Goal: Find specific page/section: Find specific page/section

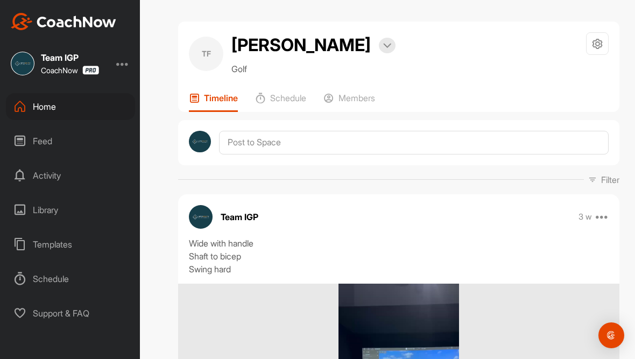
click at [78, 93] on div "Home" at bounding box center [70, 106] width 129 height 27
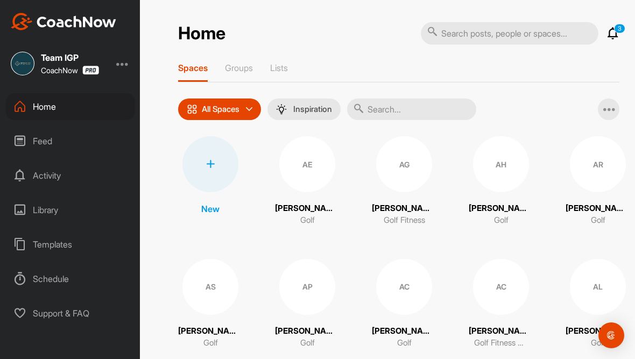
click at [414, 98] on input "text" at bounding box center [411, 109] width 129 height 22
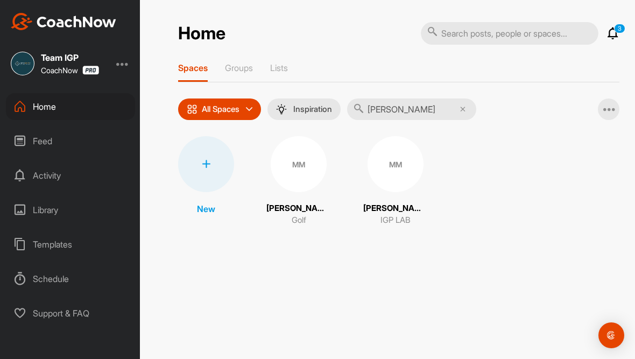
type input "[PERSON_NAME]"
click at [0, 0] on html "Team IGP CoachNow Home Feed Activity Library Templates Schedule Support & FAQ +…" at bounding box center [317, 179] width 635 height 359
click at [393, 136] on div "MM" at bounding box center [395, 164] width 56 height 56
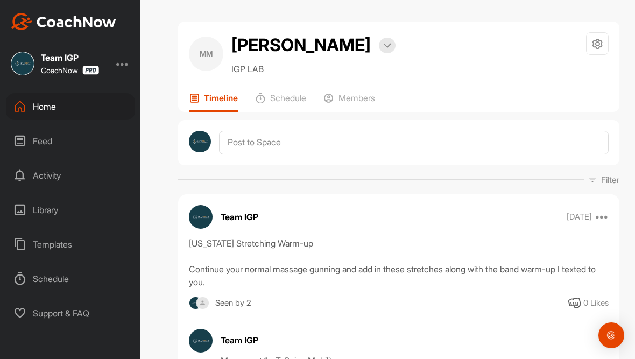
click at [72, 93] on div "Home" at bounding box center [70, 106] width 129 height 27
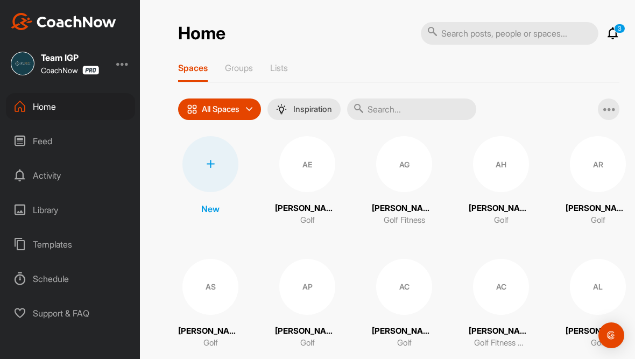
click at [460, 22] on input "text" at bounding box center [509, 33] width 177 height 23
